Goal: Information Seeking & Learning: Learn about a topic

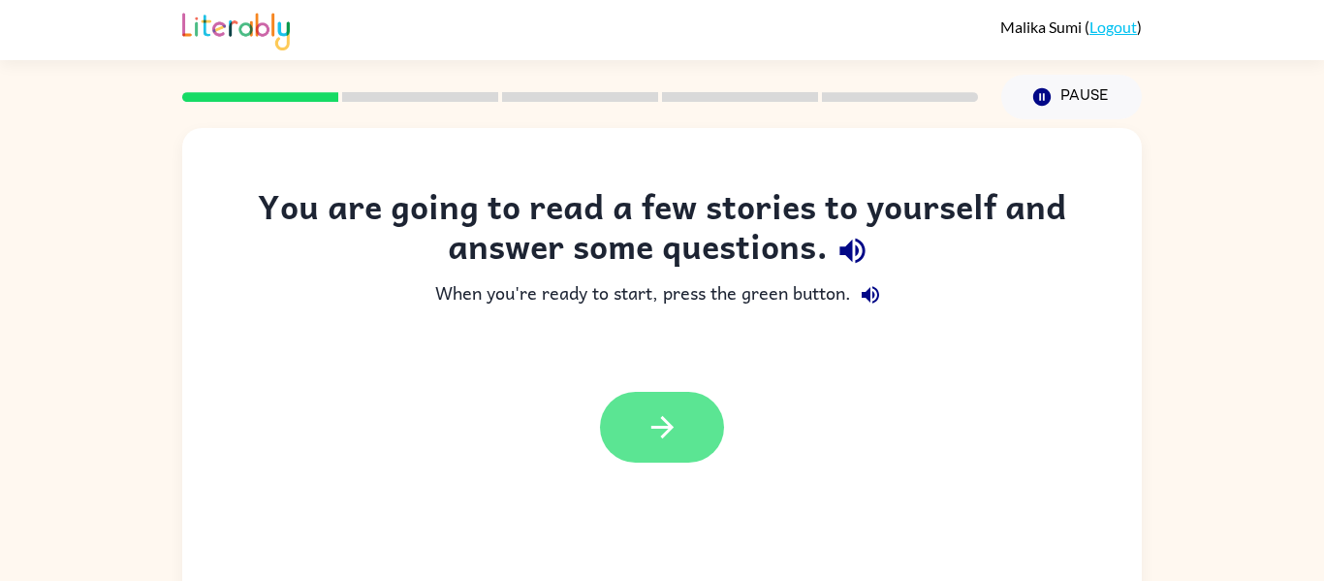
click at [691, 417] on button "button" at bounding box center [662, 427] width 124 height 71
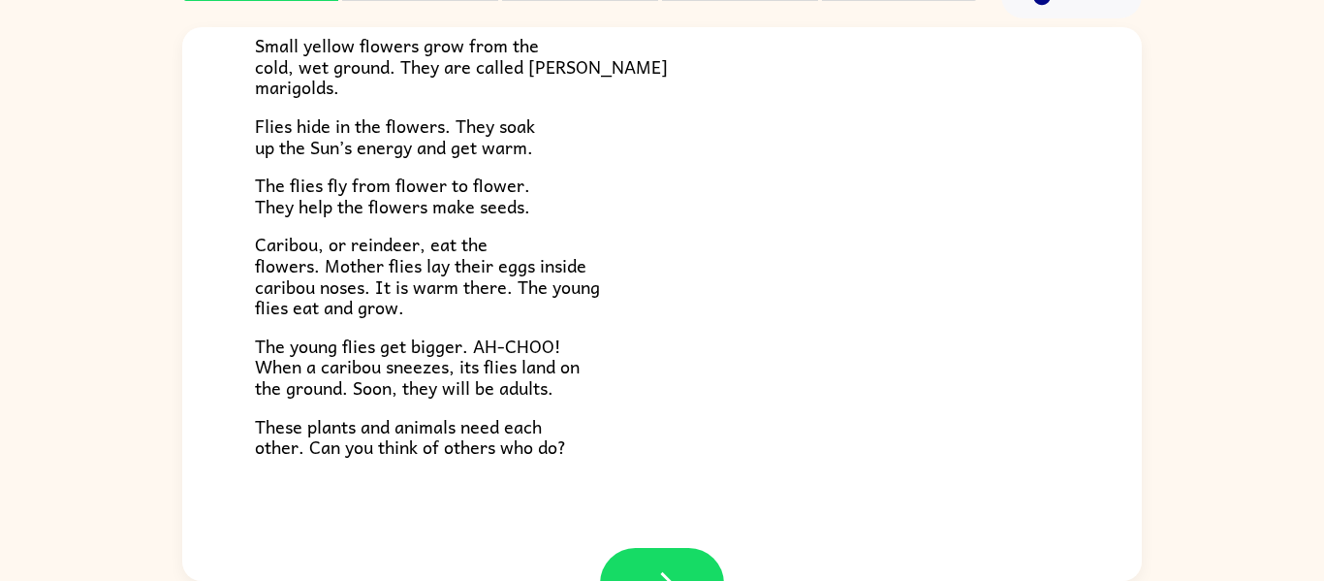
scroll to position [398, 0]
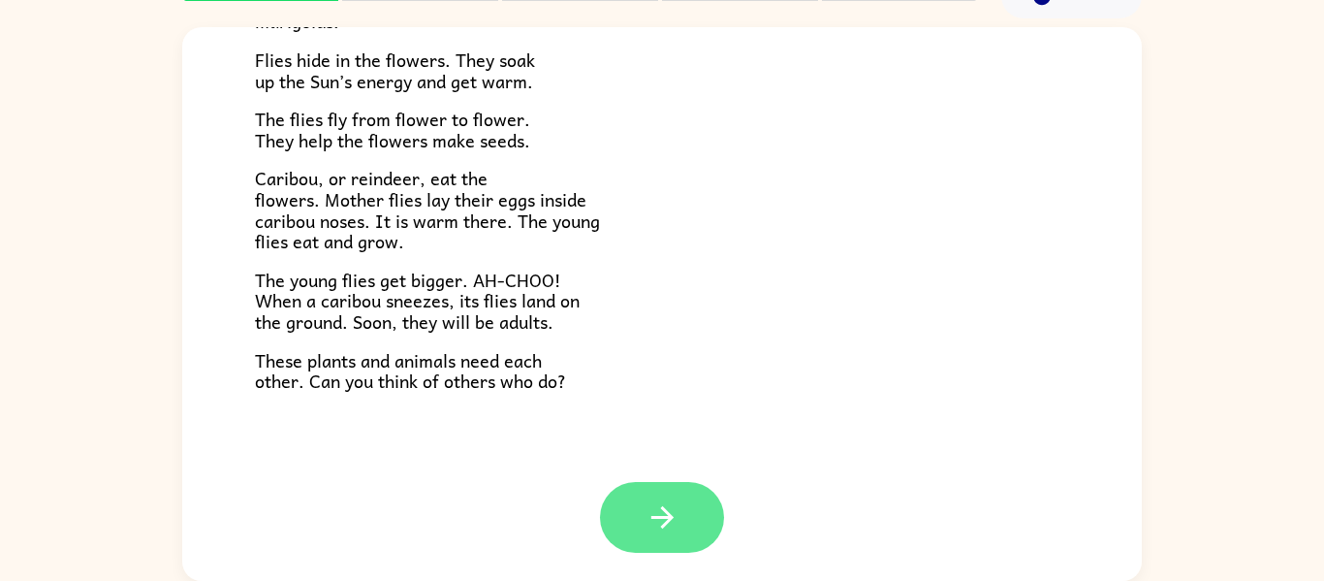
click at [673, 529] on icon "button" at bounding box center [663, 517] width 34 height 34
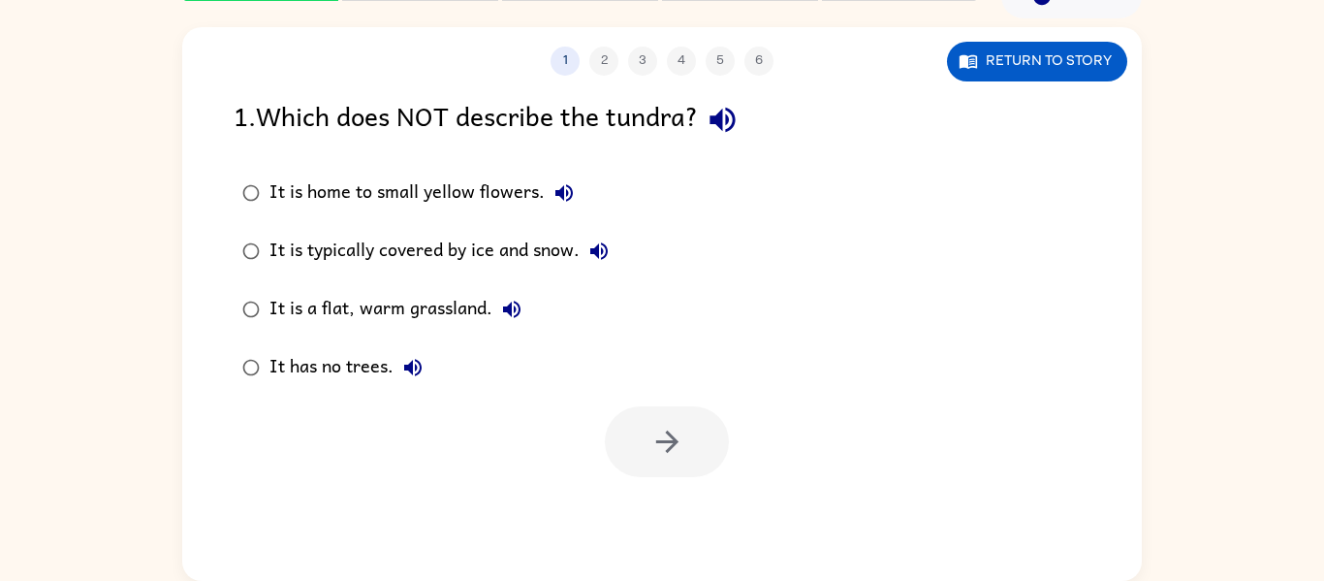
scroll to position [0, 0]
click at [652, 463] on button "button" at bounding box center [667, 441] width 124 height 71
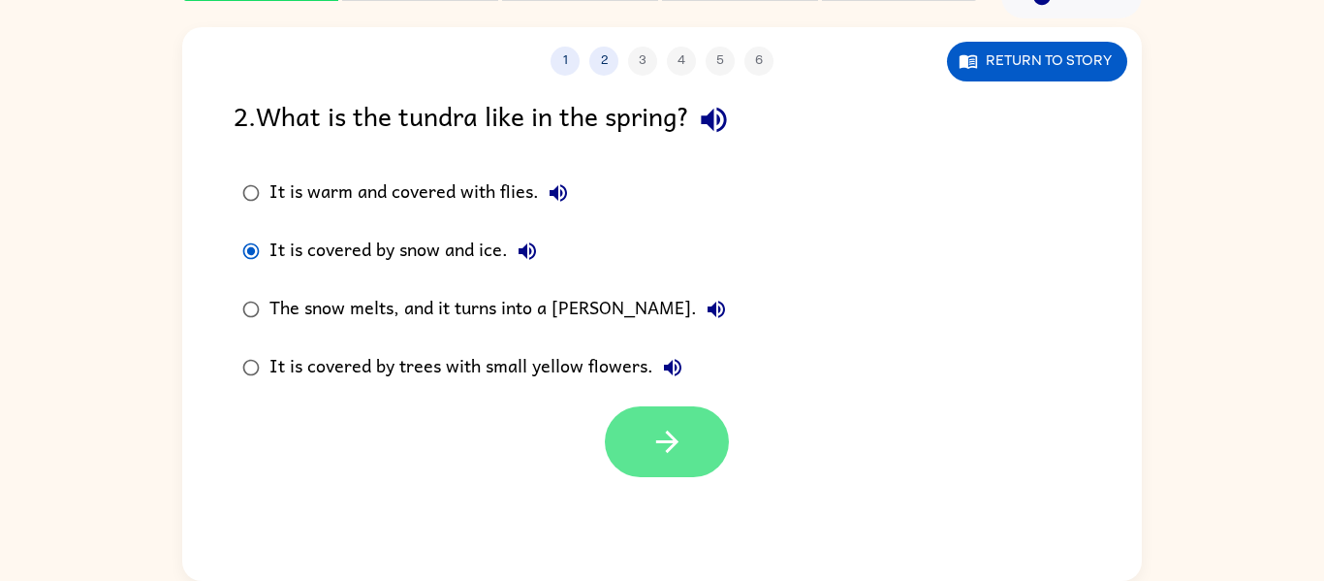
click at [695, 469] on button "button" at bounding box center [667, 441] width 124 height 71
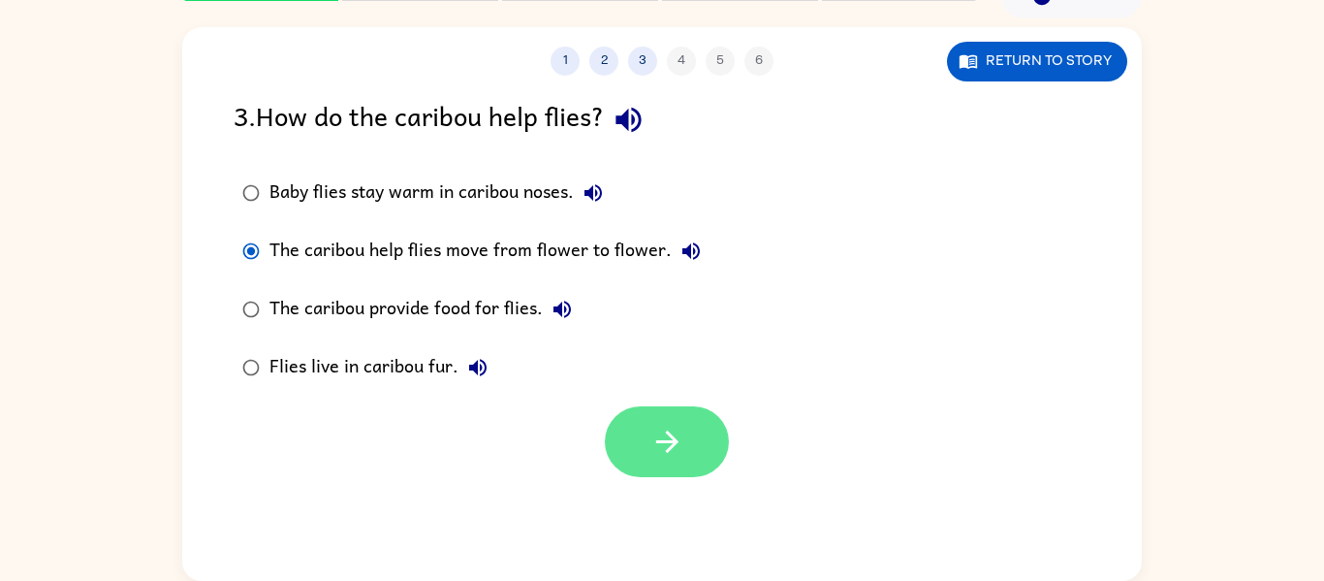
click at [673, 469] on button "button" at bounding box center [667, 441] width 124 height 71
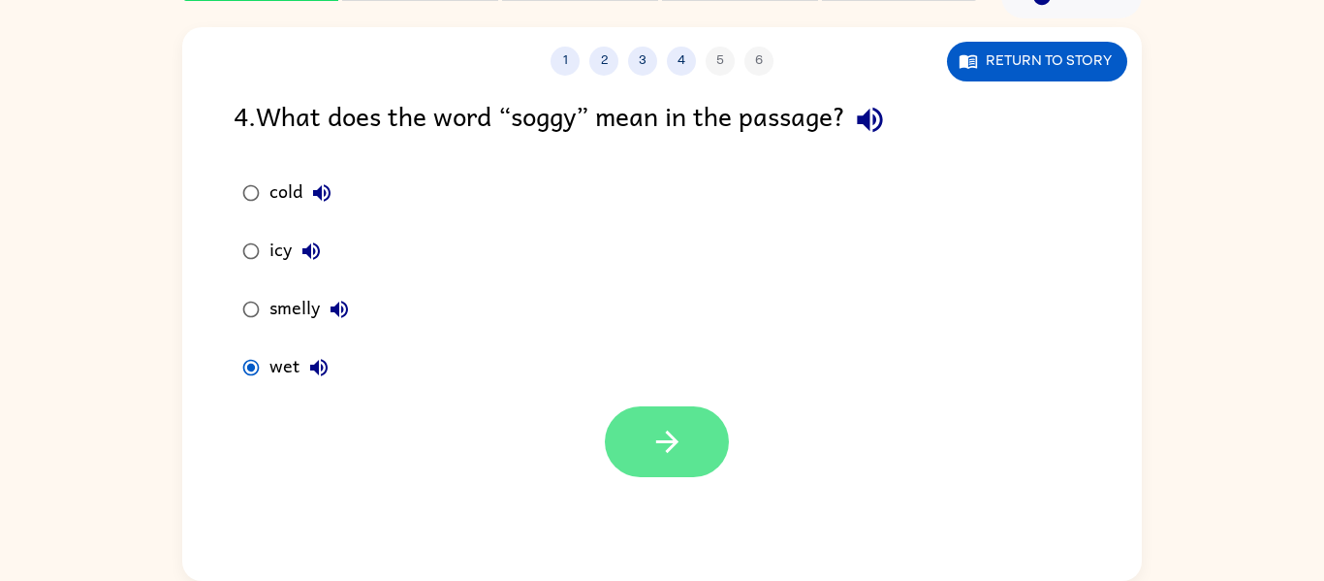
click at [657, 464] on button "button" at bounding box center [667, 441] width 124 height 71
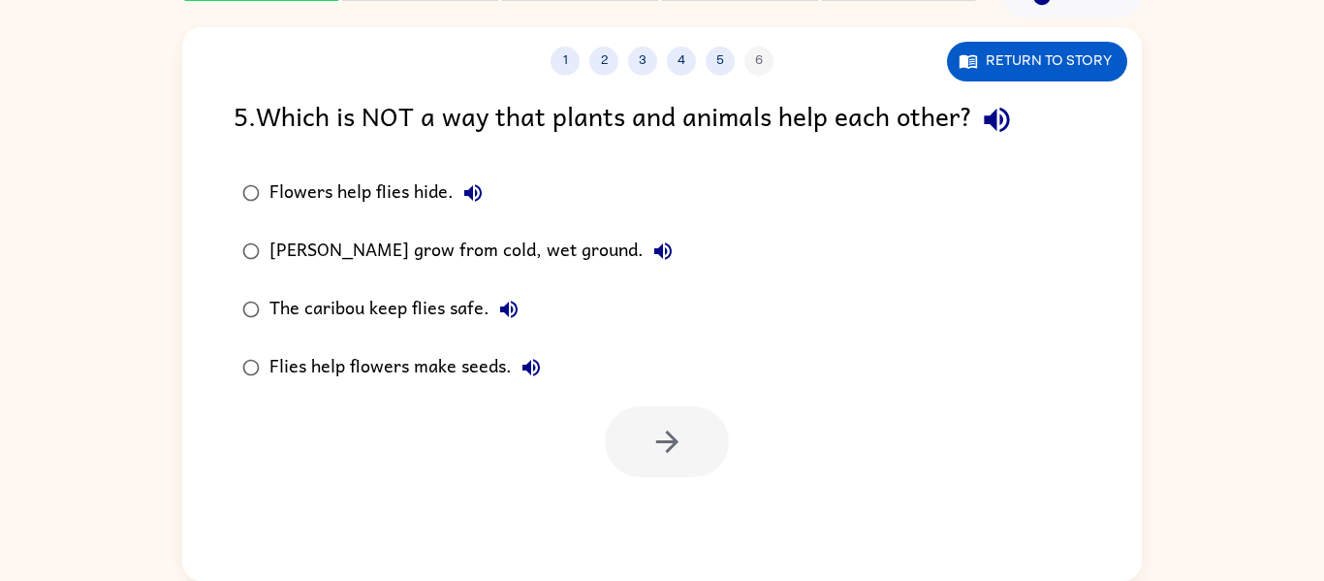
click at [295, 371] on div "Flies help flowers make seeds." at bounding box center [409, 367] width 281 height 39
click at [658, 461] on button "button" at bounding box center [667, 441] width 124 height 71
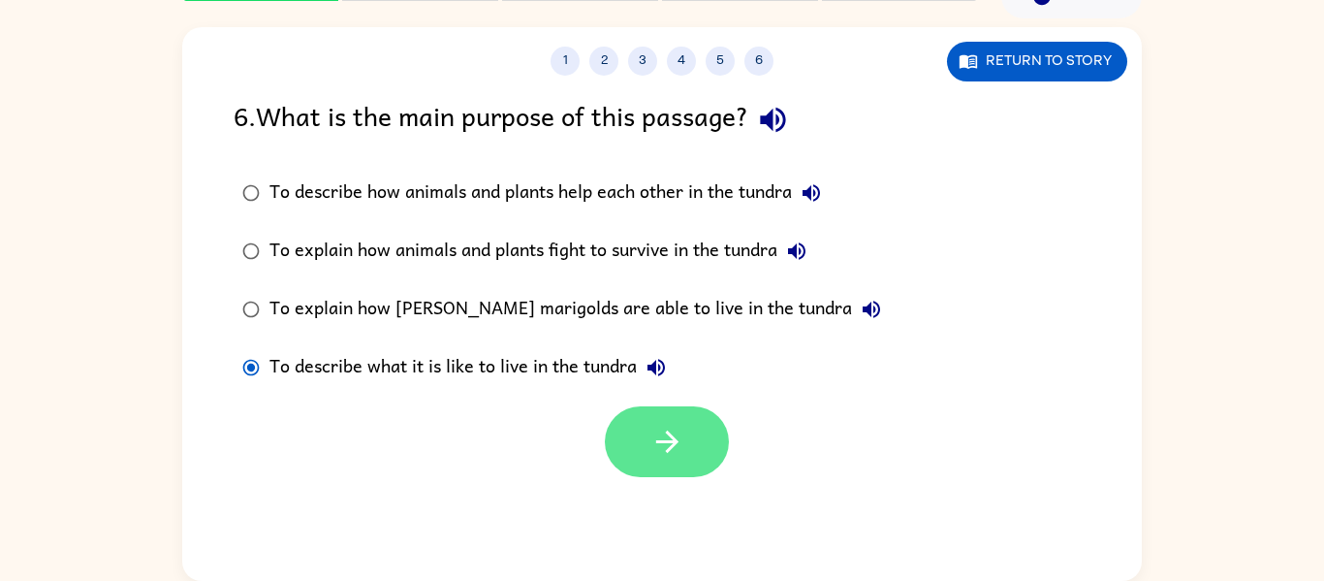
click at [666, 474] on button "button" at bounding box center [667, 441] width 124 height 71
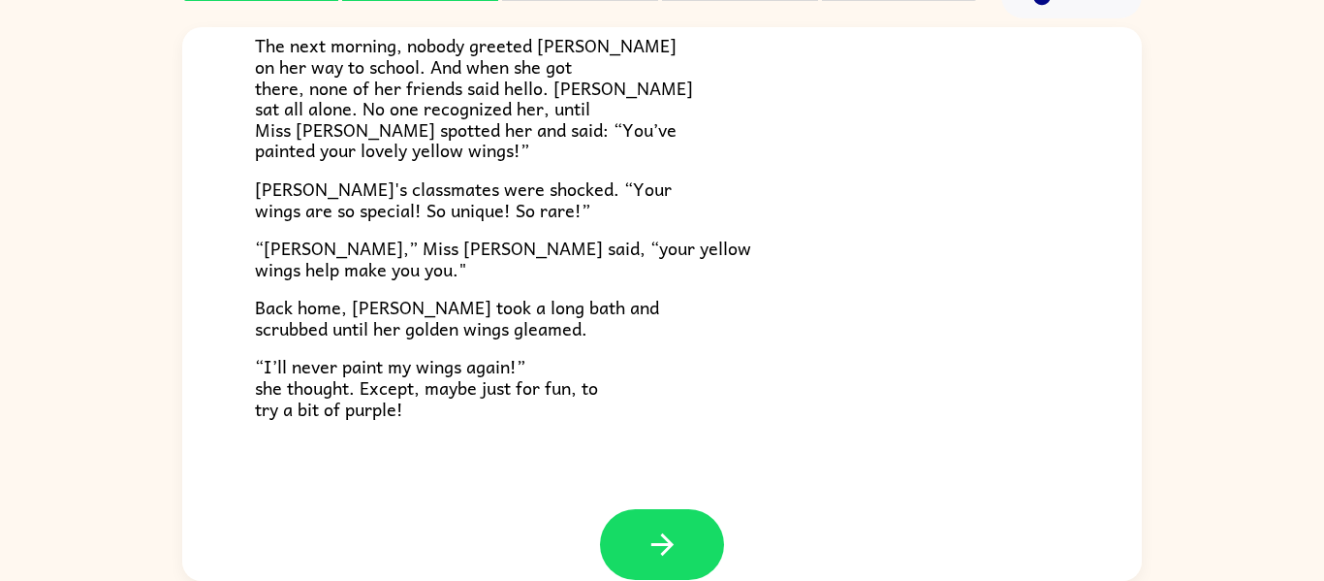
scroll to position [519, 0]
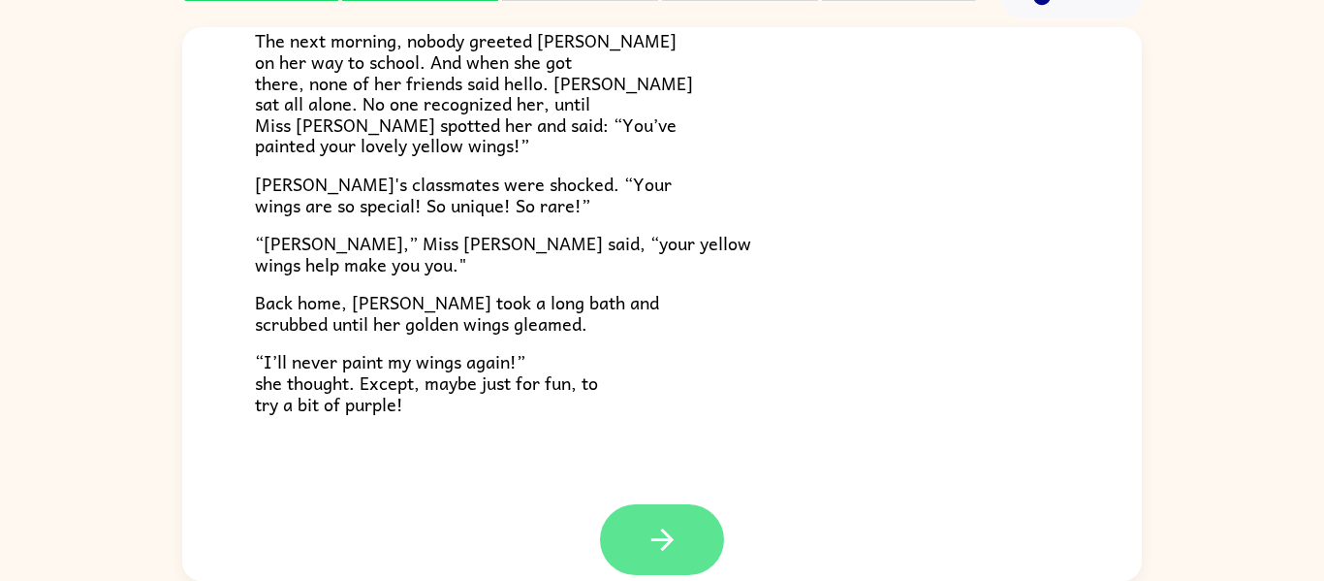
click at [679, 550] on icon "button" at bounding box center [663, 539] width 34 height 34
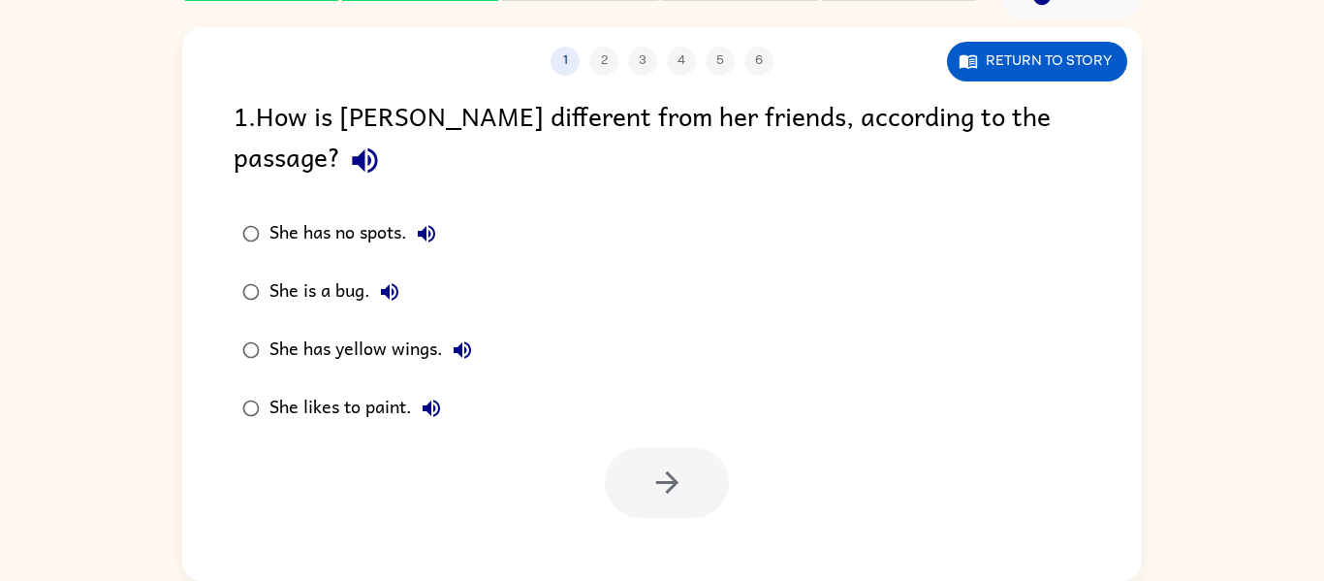
scroll to position [0, 0]
click at [671, 471] on icon "button" at bounding box center [666, 482] width 22 height 22
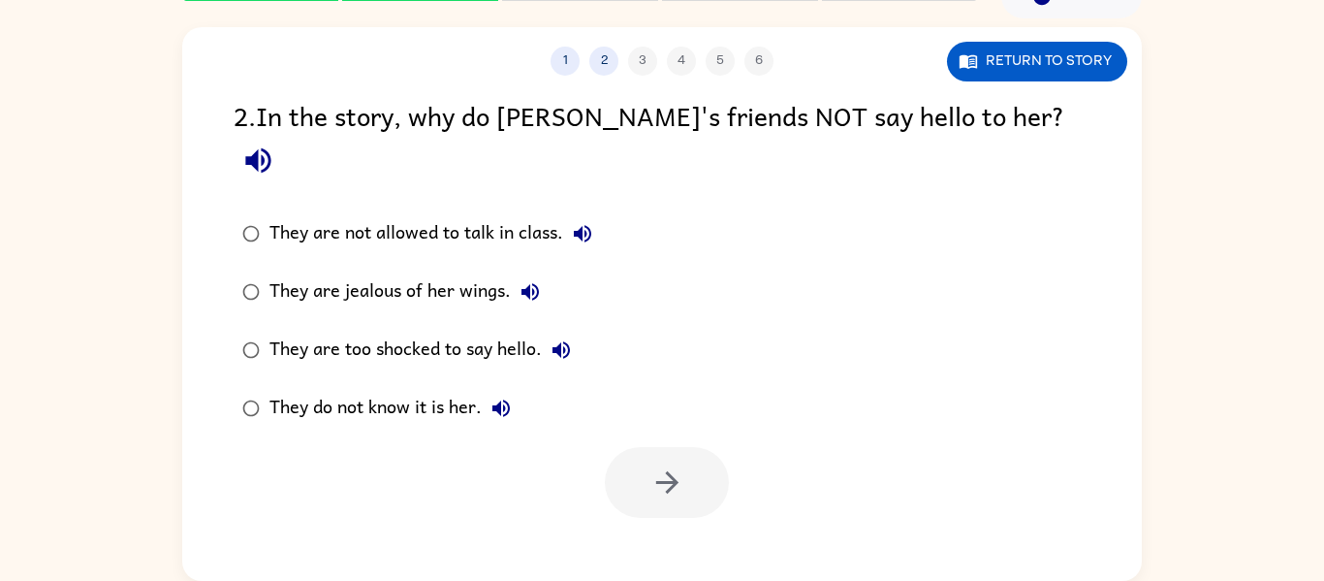
click at [226, 383] on label "They do not know it is her." at bounding box center [417, 408] width 389 height 58
click at [686, 462] on button "button" at bounding box center [667, 482] width 124 height 71
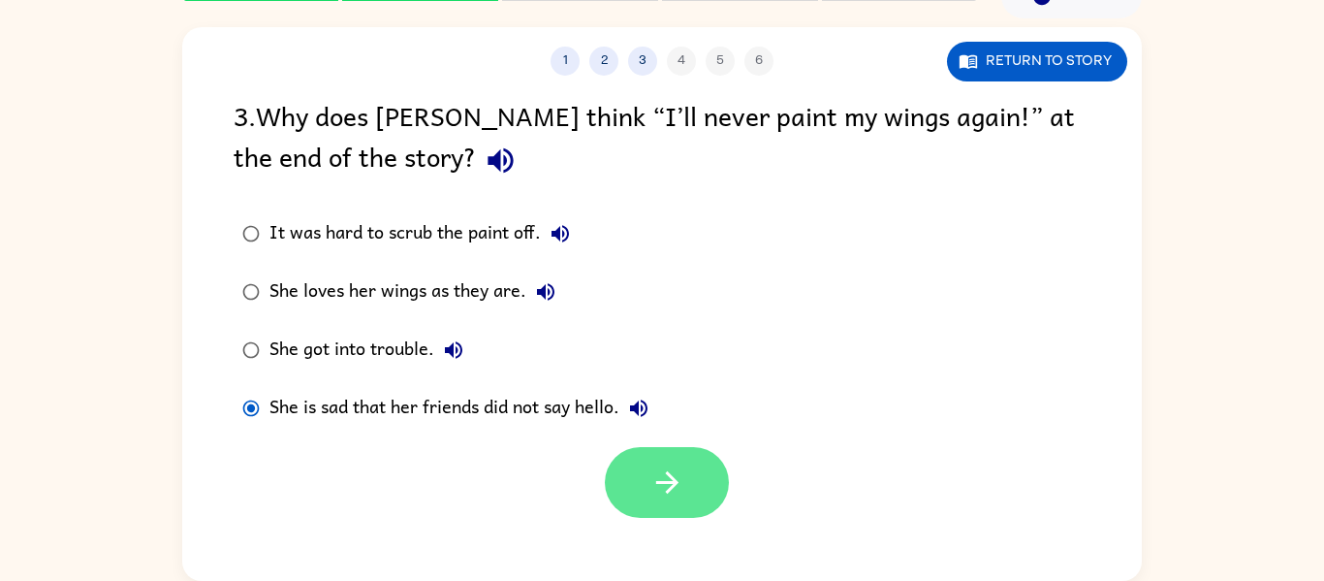
click at [677, 508] on button "button" at bounding box center [667, 482] width 124 height 71
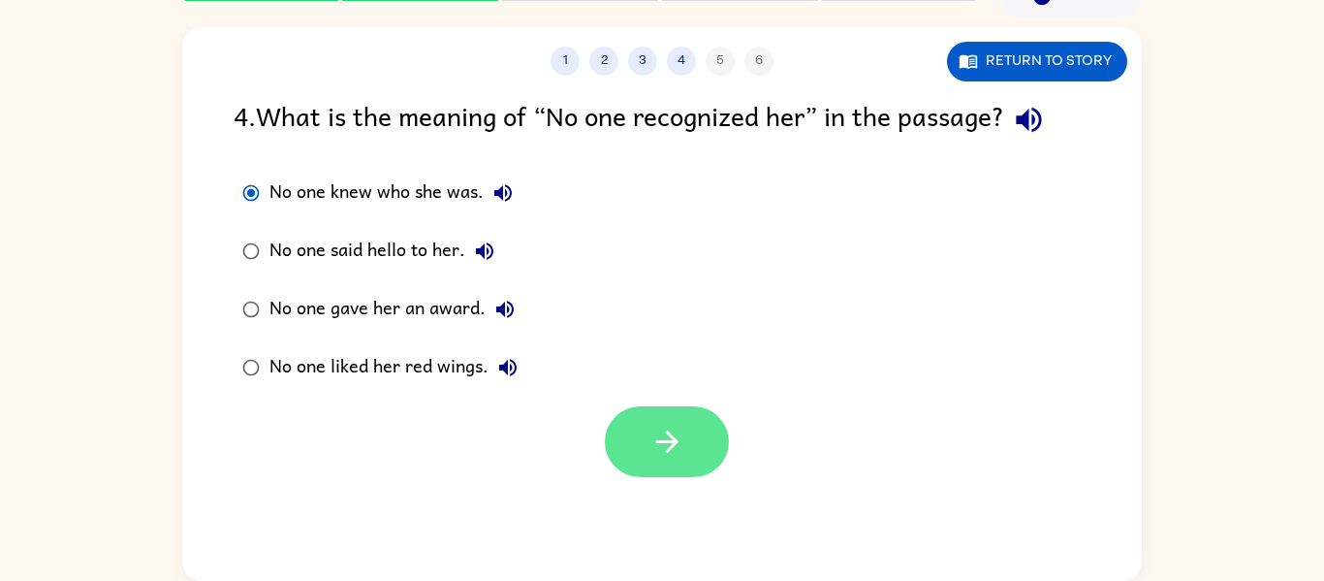
click at [665, 473] on button "button" at bounding box center [667, 441] width 124 height 71
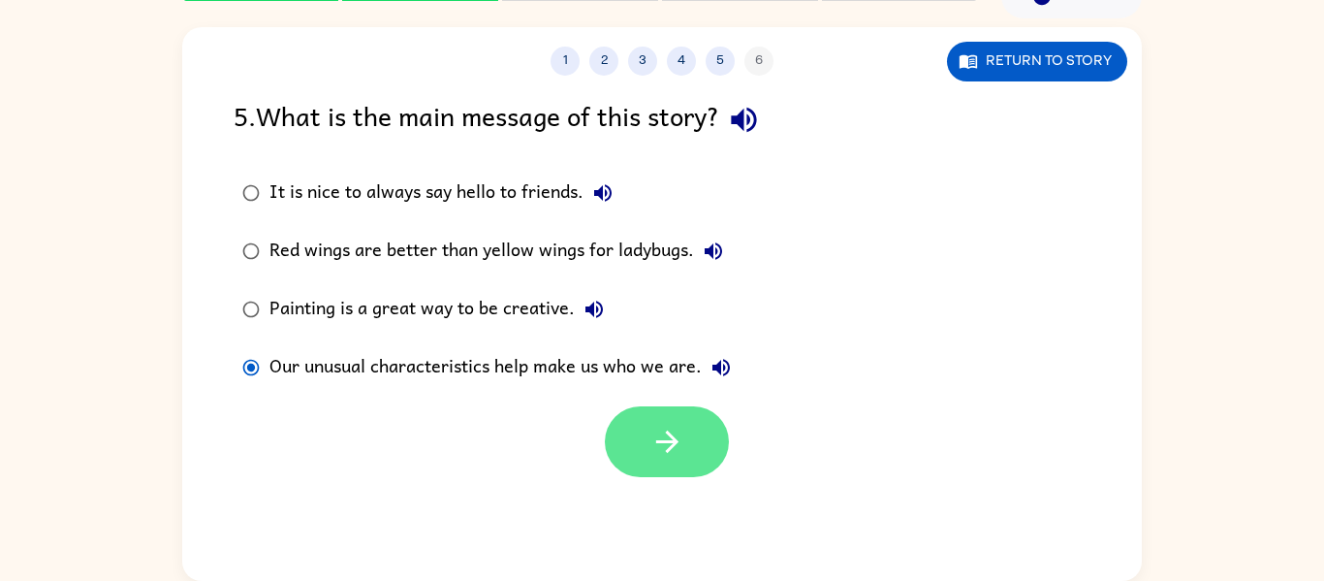
click at [666, 465] on button "button" at bounding box center [667, 441] width 124 height 71
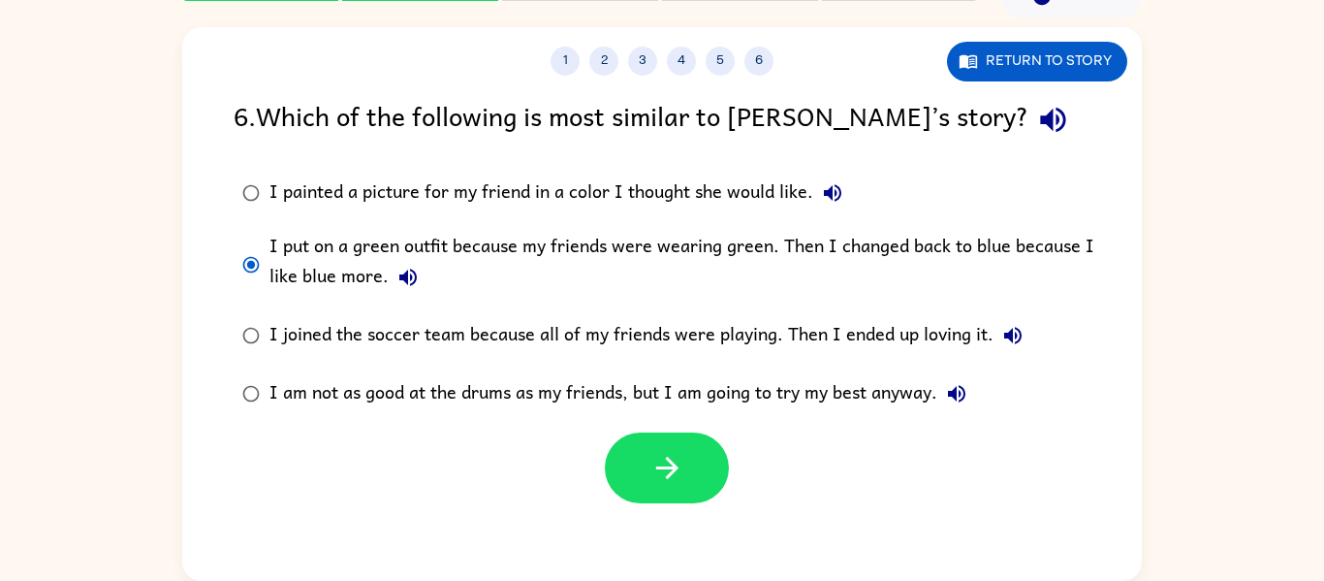
click at [659, 517] on div "1 2 3 4 5 6 Return to story 6 . Which of the following is most similar to Lily’…" at bounding box center [662, 304] width 960 height 554
click at [641, 484] on button "button" at bounding box center [667, 467] width 124 height 71
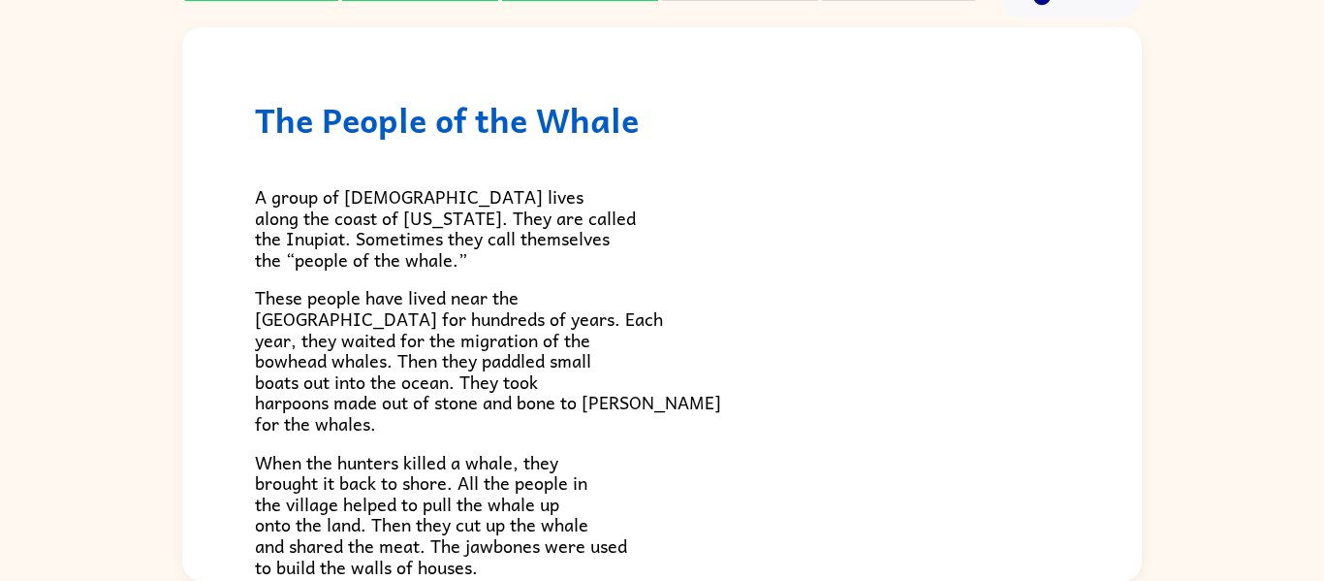
click at [1062, 465] on p "When the hunters killed a whale, they brought it back to shore. All the people …" at bounding box center [662, 515] width 814 height 126
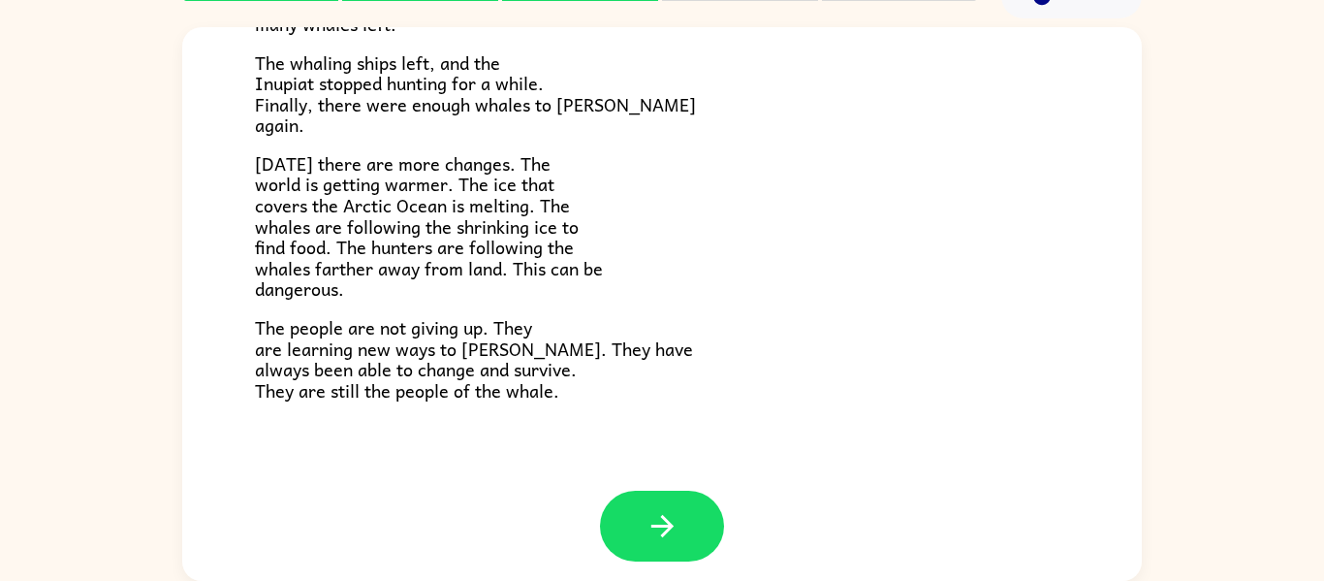
scroll to position [653, 0]
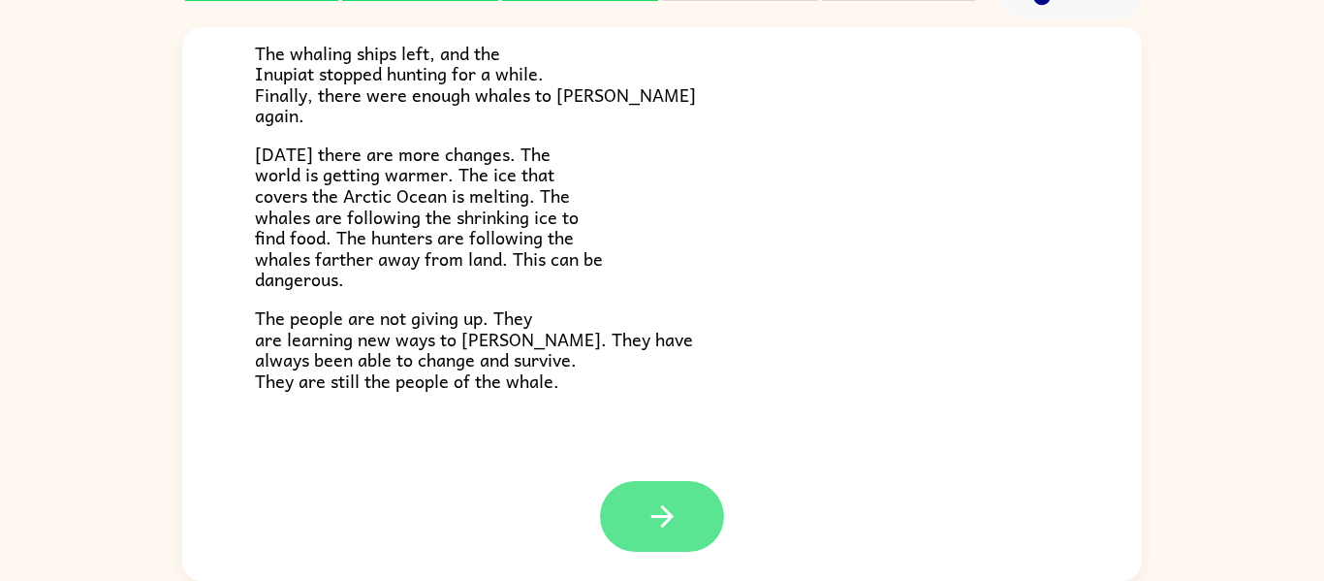
click at [708, 520] on button "button" at bounding box center [662, 516] width 124 height 71
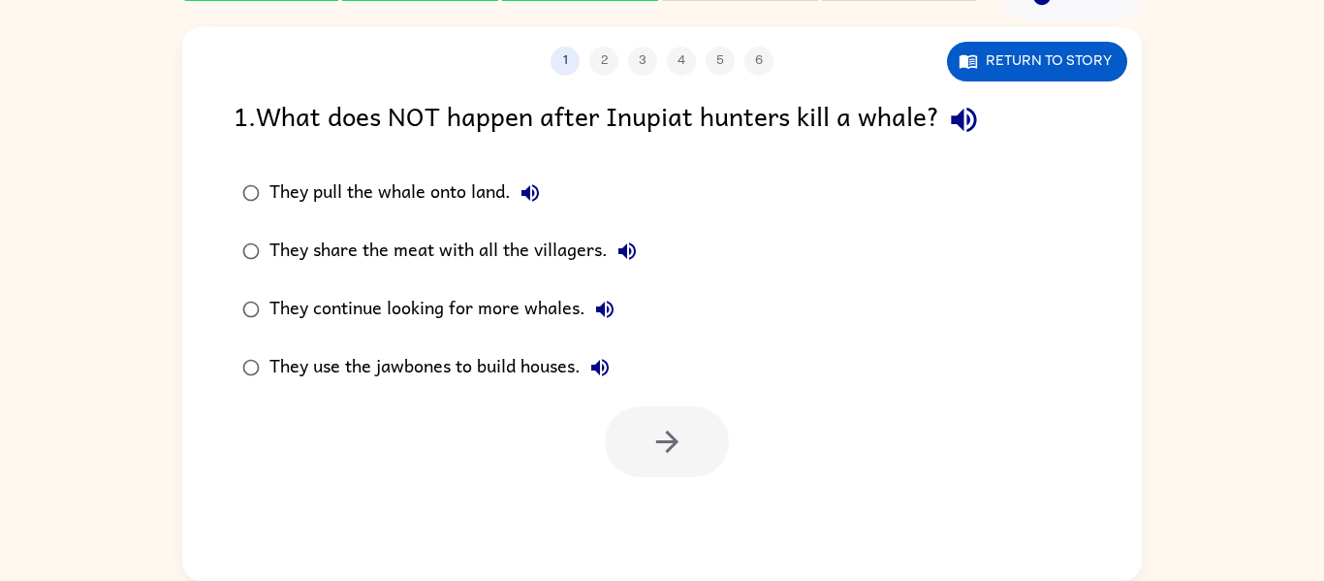
scroll to position [0, 0]
click at [662, 472] on button "button" at bounding box center [667, 441] width 124 height 71
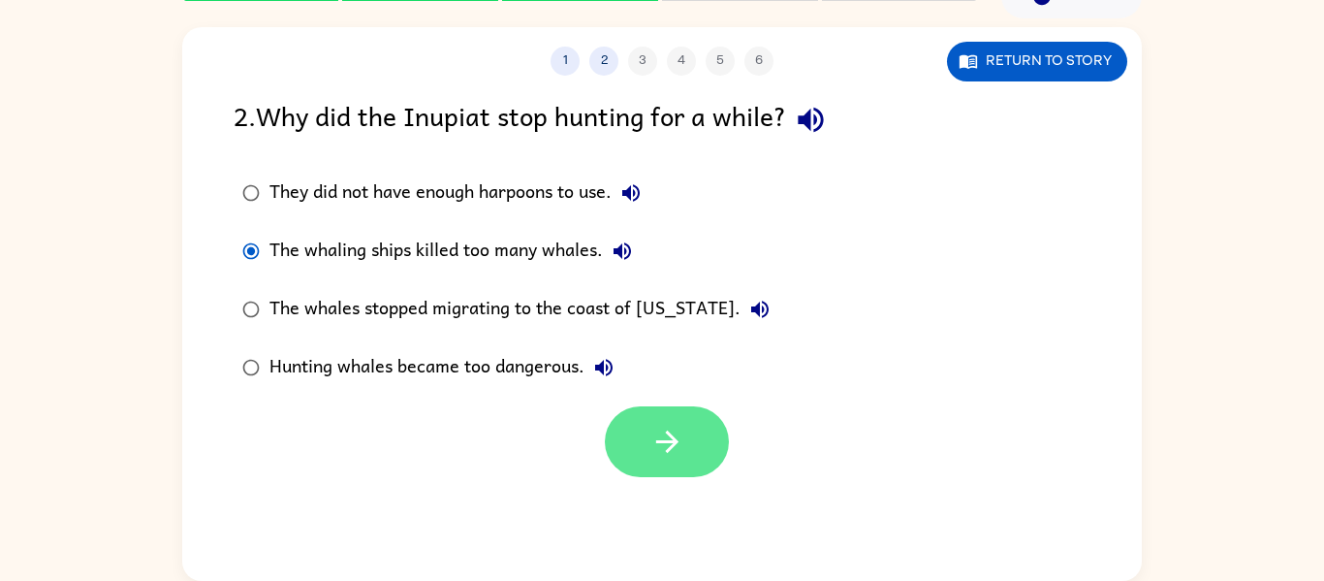
click at [699, 452] on button "button" at bounding box center [667, 441] width 124 height 71
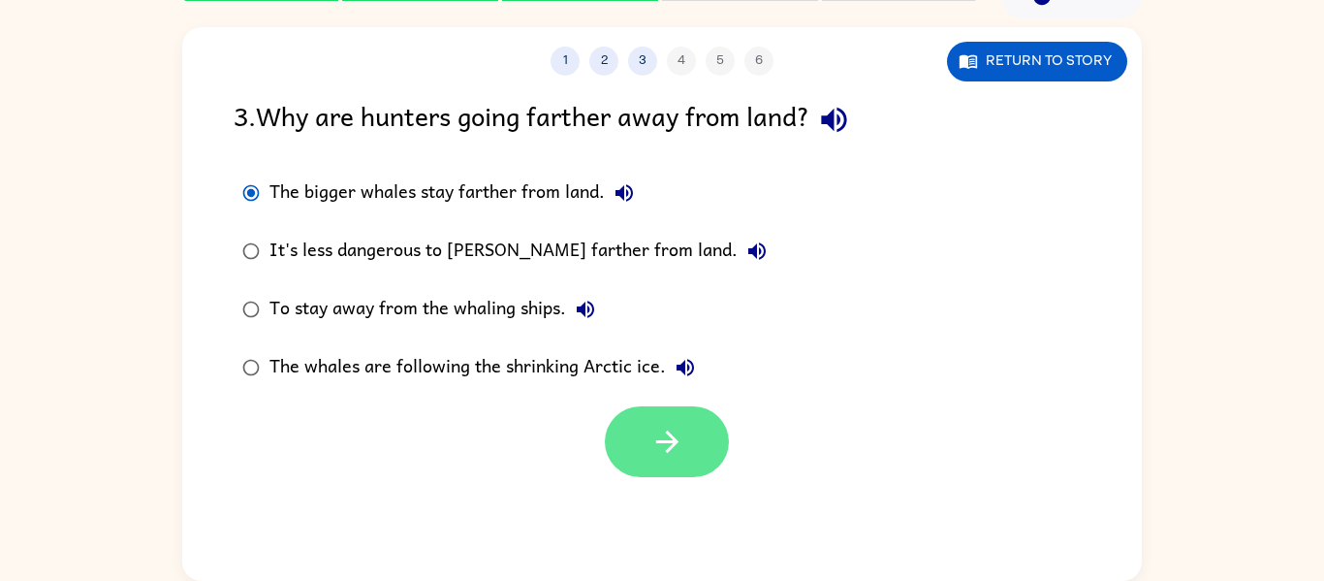
click at [694, 433] on button "button" at bounding box center [667, 441] width 124 height 71
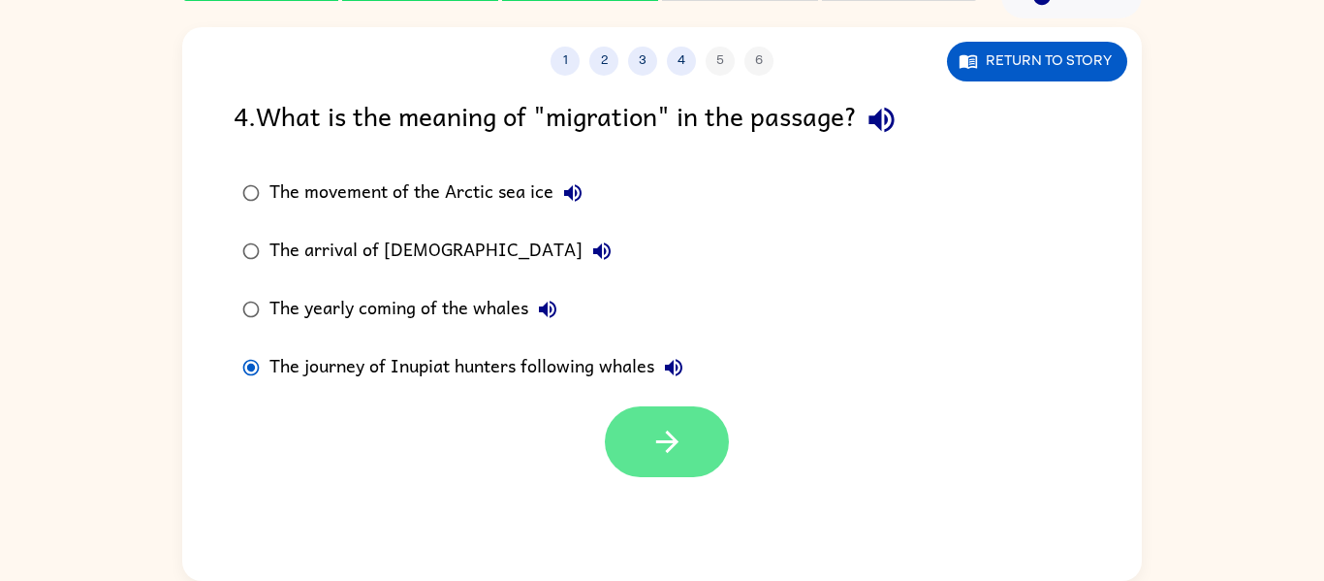
click at [693, 446] on button "button" at bounding box center [667, 441] width 124 height 71
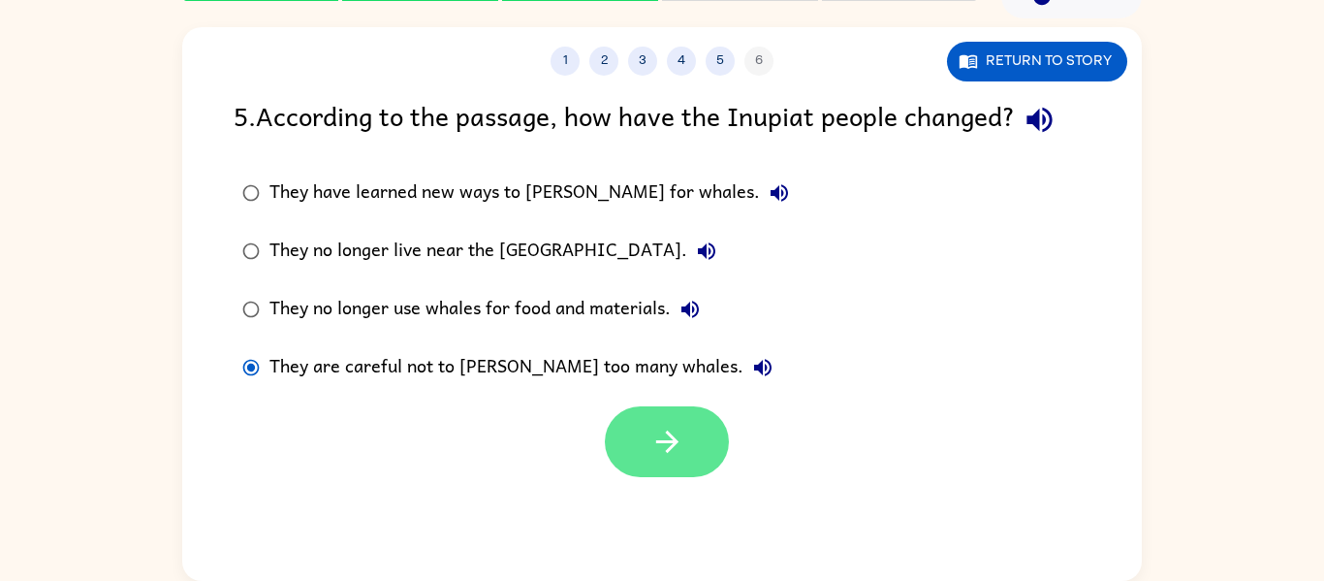
click at [645, 445] on button "button" at bounding box center [667, 441] width 124 height 71
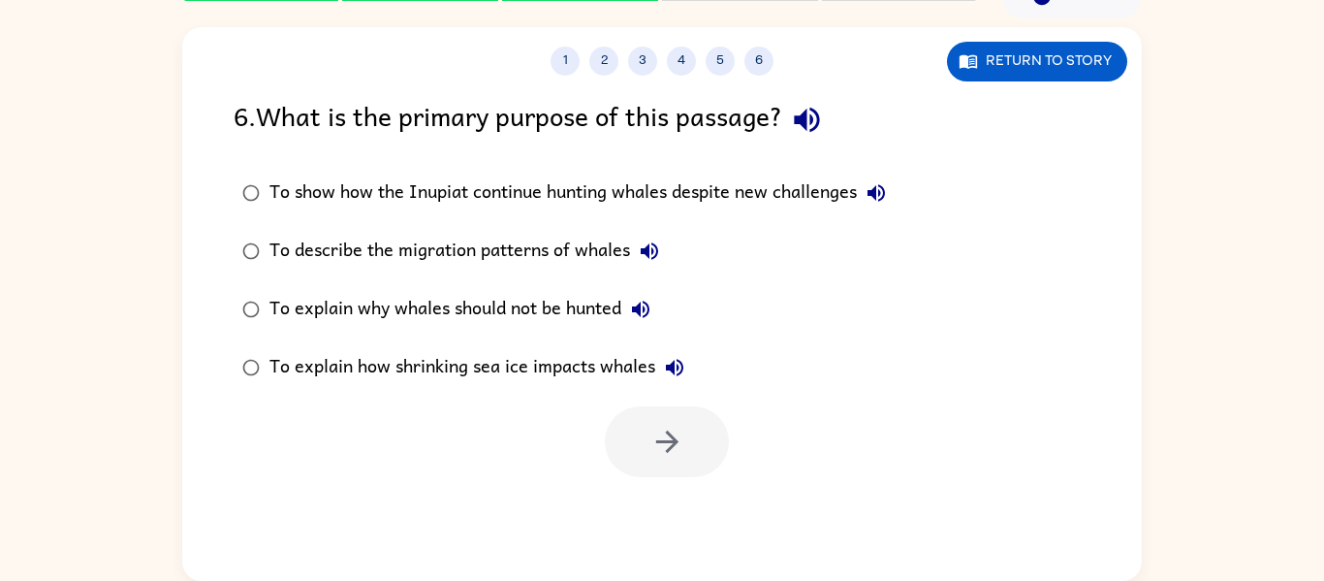
click at [279, 294] on div "To explain why whales should not be hunted" at bounding box center [464, 309] width 391 height 39
click at [664, 425] on icon "button" at bounding box center [667, 442] width 34 height 34
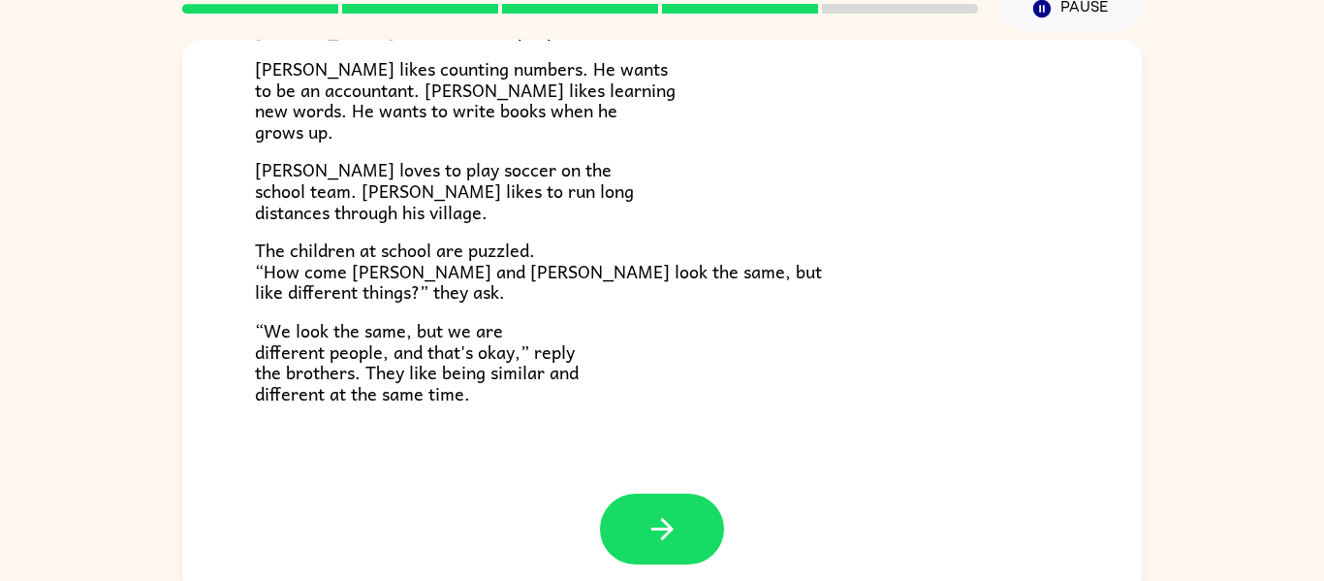
scroll to position [89, 0]
click at [629, 533] on button "button" at bounding box center [662, 527] width 124 height 71
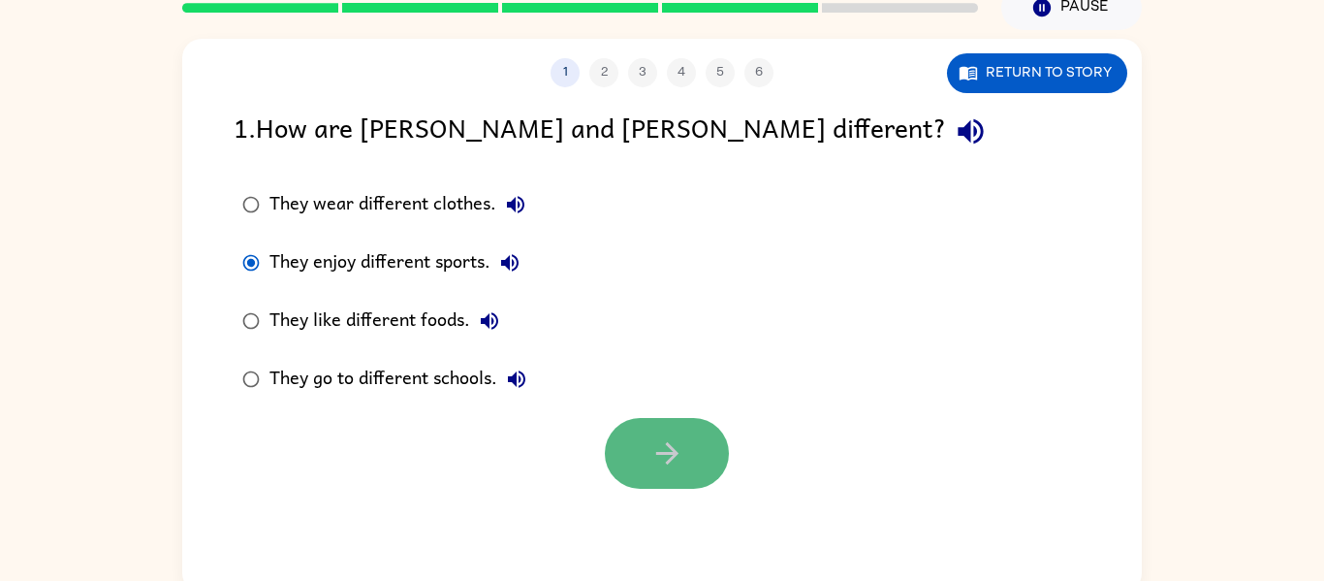
click at [630, 459] on button "button" at bounding box center [667, 453] width 124 height 71
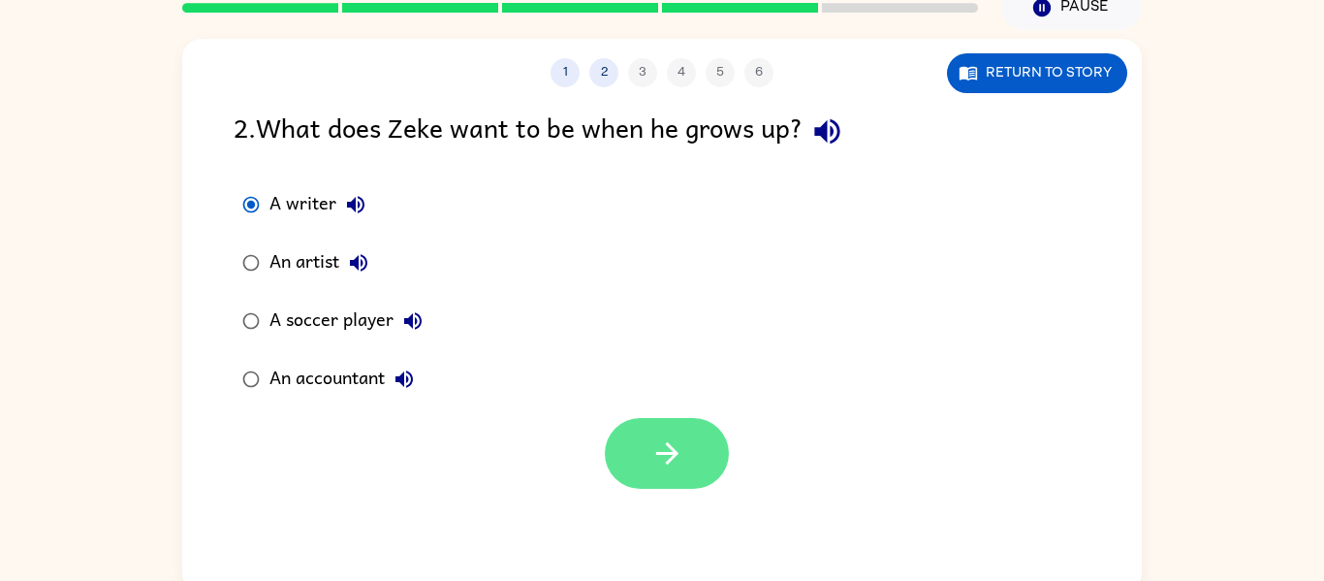
click at [642, 461] on button "button" at bounding box center [667, 453] width 124 height 71
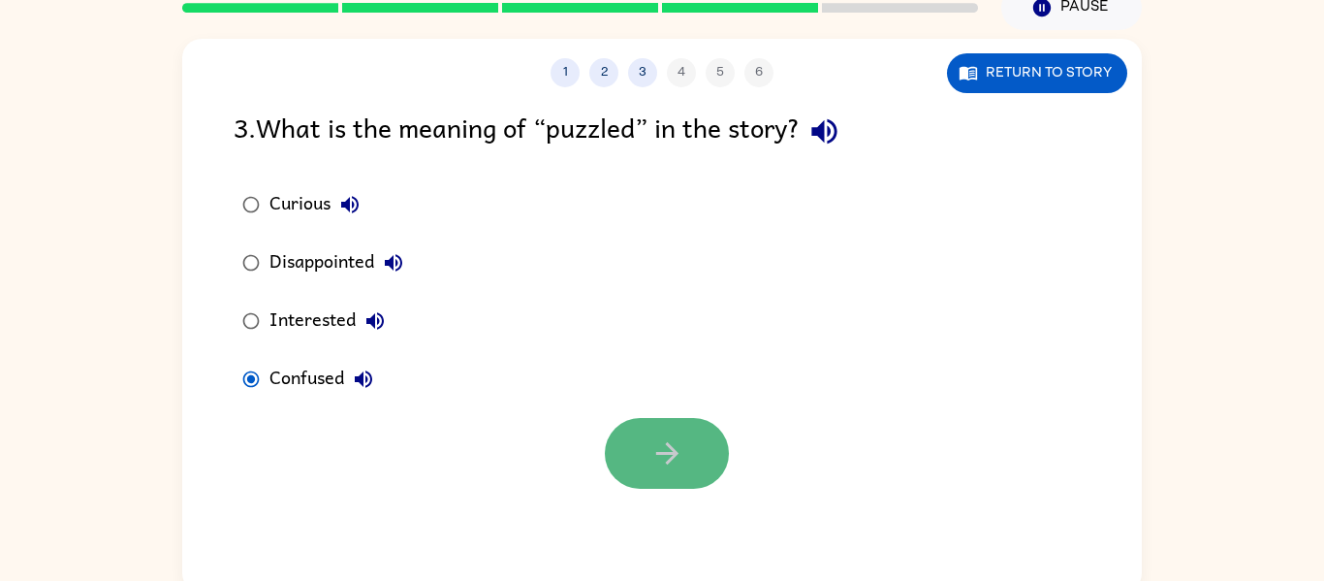
click at [656, 441] on icon "button" at bounding box center [667, 453] width 34 height 34
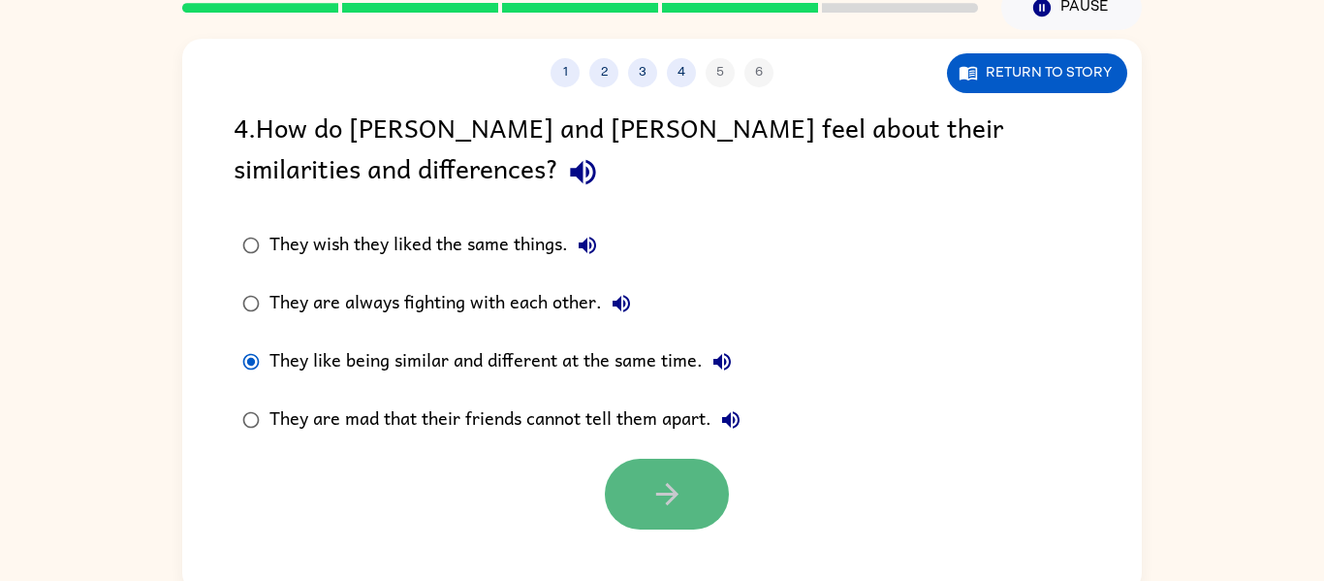
click at [692, 491] on button "button" at bounding box center [667, 494] width 124 height 71
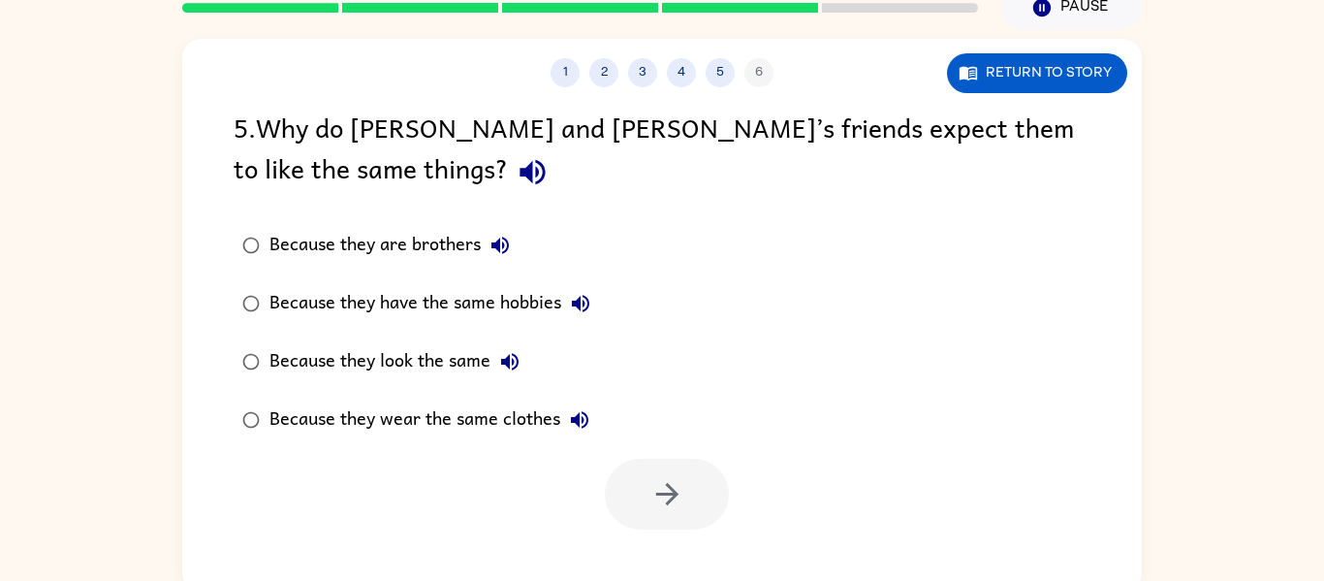
click at [604, 133] on div "5 . Why do Zane and Zeke’s friends expect them to like the same things?" at bounding box center [662, 152] width 857 height 90
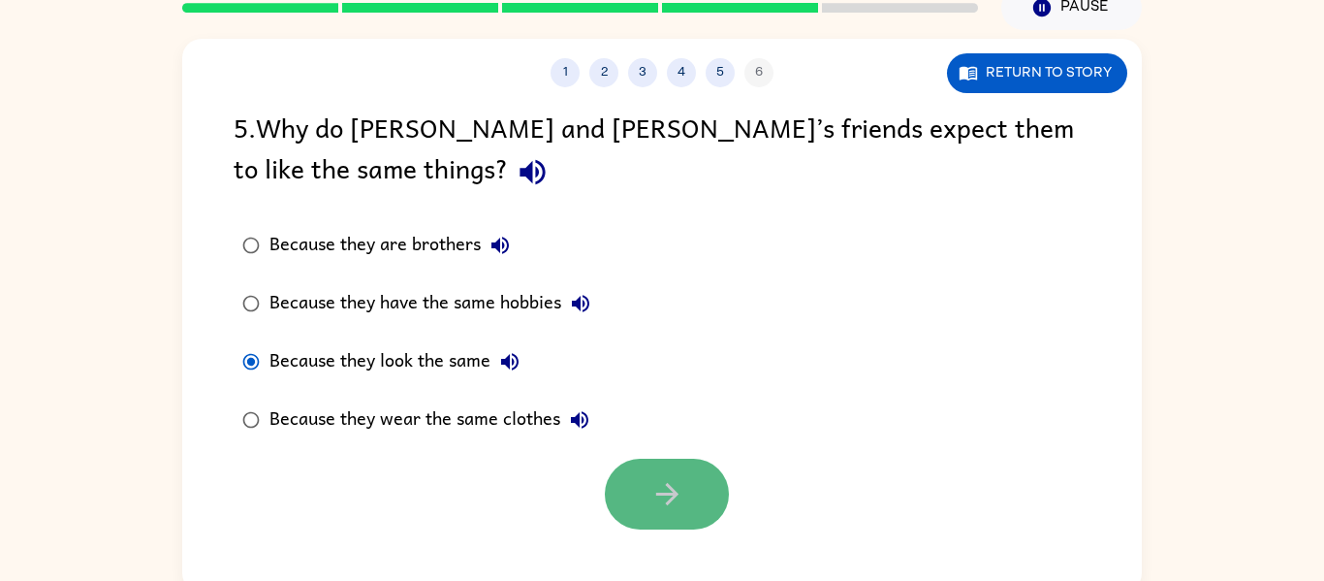
click at [648, 497] on button "button" at bounding box center [667, 494] width 124 height 71
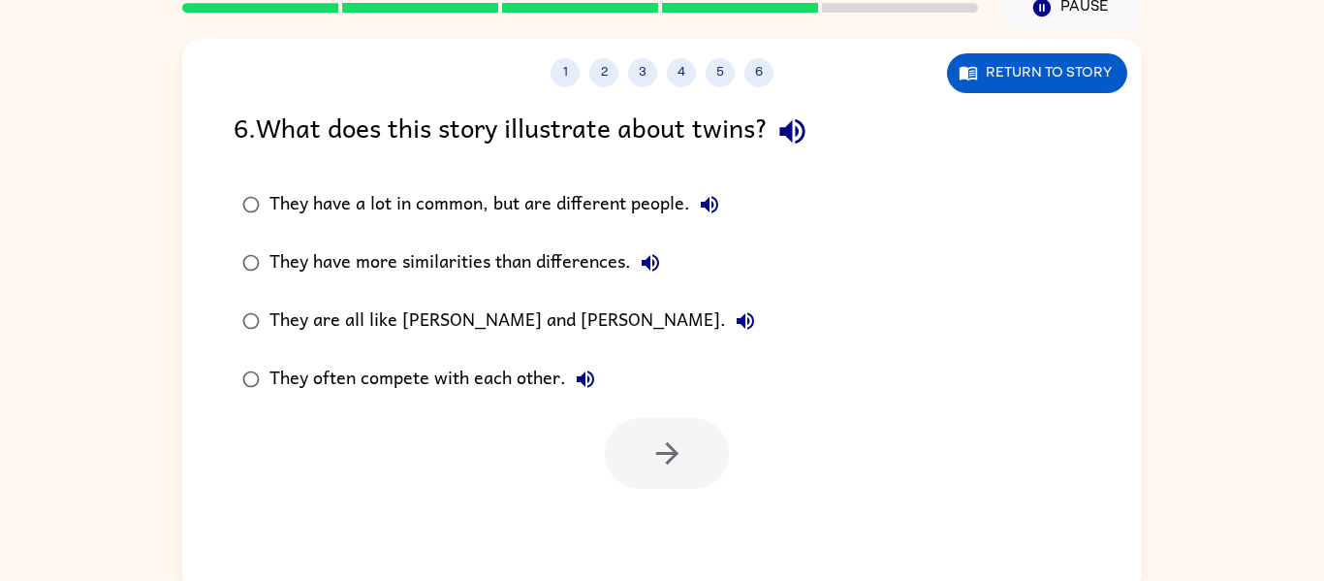
click at [406, 142] on div "6 . What does this story illustrate about twins?" at bounding box center [662, 131] width 857 height 49
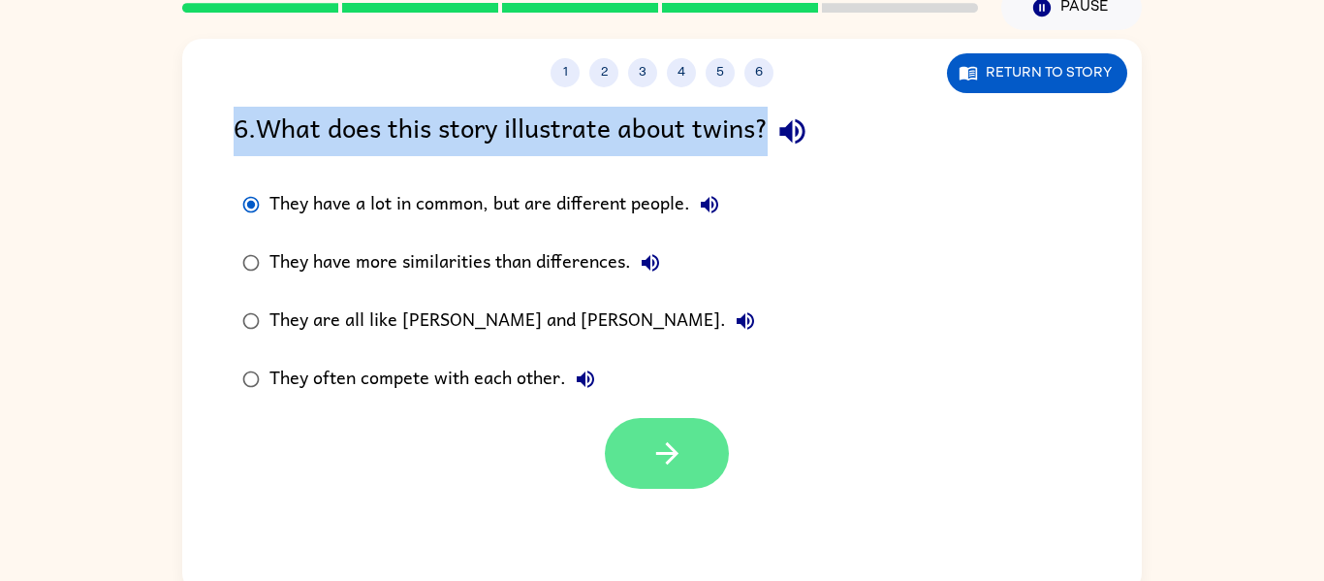
click at [661, 455] on icon "button" at bounding box center [667, 453] width 34 height 34
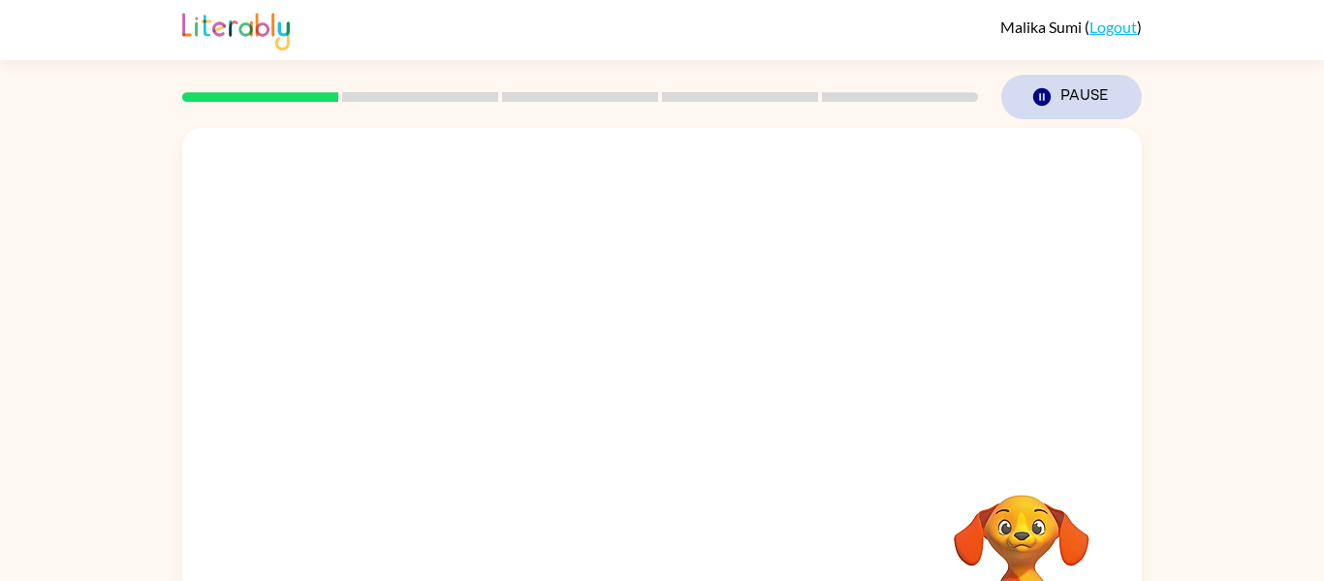
click at [1042, 97] on icon "button" at bounding box center [1041, 96] width 17 height 17
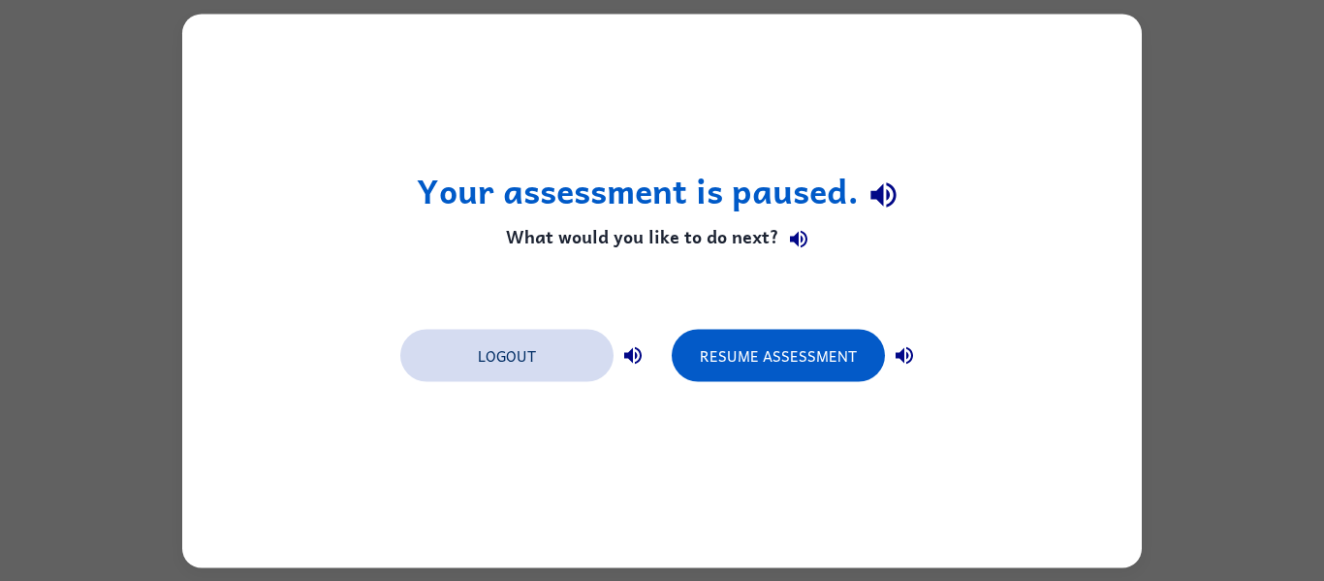
click at [574, 362] on button "Logout" at bounding box center [506, 355] width 213 height 52
